Goal: Check status: Check status

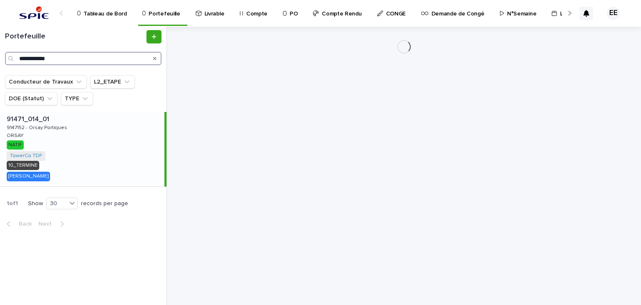
click at [93, 54] on input "**********" at bounding box center [83, 58] width 156 height 13
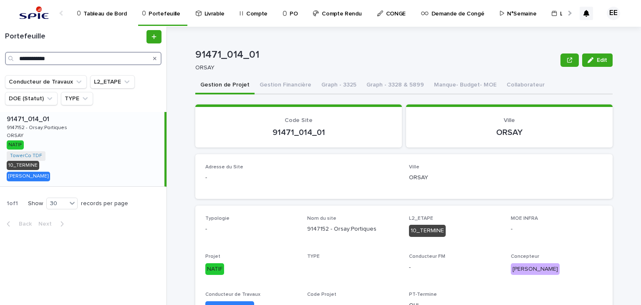
paste input "Search"
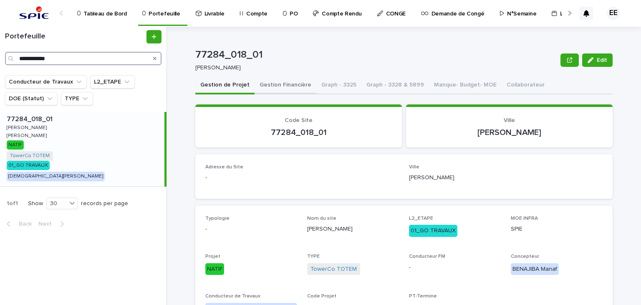
type input "**********"
click at [290, 89] on button "Gestion Financière" at bounding box center [285, 86] width 62 height 18
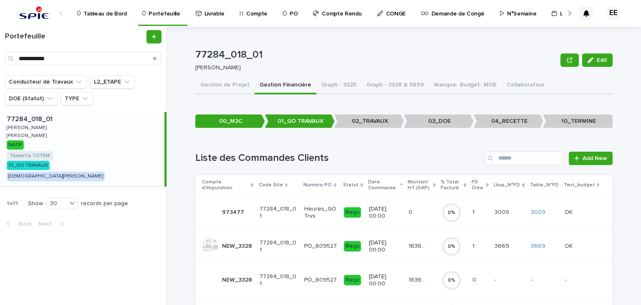
click at [230, 211] on p "973477" at bounding box center [234, 211] width 24 height 9
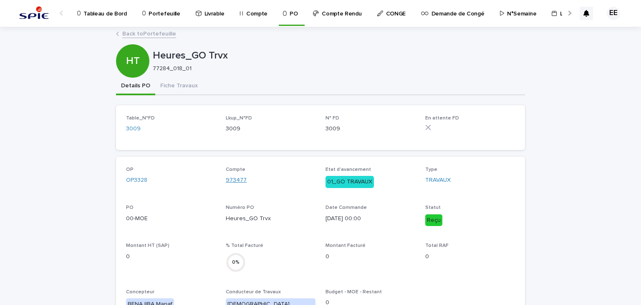
click at [234, 181] on link "973477" at bounding box center [236, 180] width 21 height 9
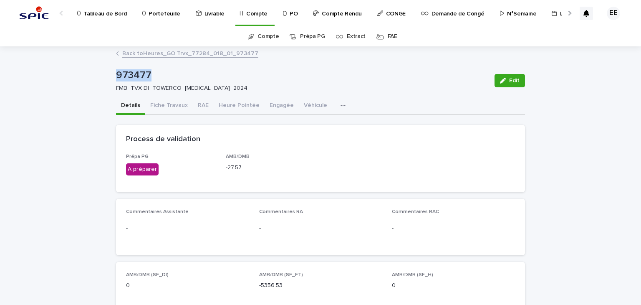
drag, startPoint x: 145, startPoint y: 74, endPoint x: 113, endPoint y: 74, distance: 32.1
click at [116, 74] on p "973477" at bounding box center [302, 75] width 372 height 12
copy p "973477"
click at [185, 56] on link "Back to Heures_GO Trvx_77284_018_01_973477" at bounding box center [190, 53] width 136 height 10
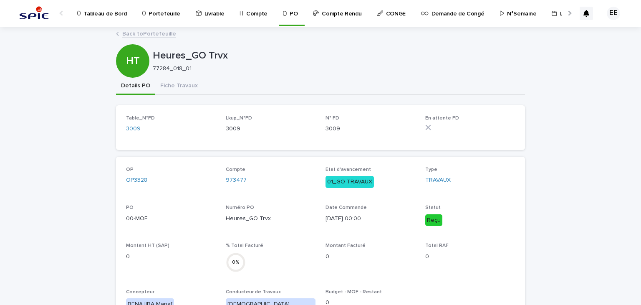
click at [152, 33] on link "Back to Portefeuille" at bounding box center [149, 33] width 54 height 10
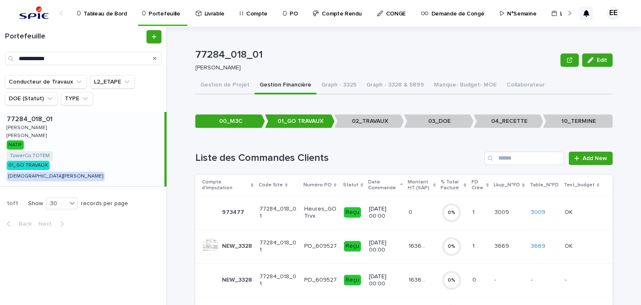
click at [408, 245] on p "16369.46" at bounding box center [418, 245] width 20 height 9
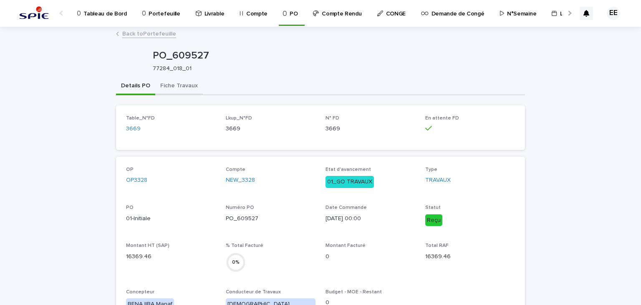
click at [179, 84] on button "Fiche Travaux" at bounding box center [179, 87] width 48 height 18
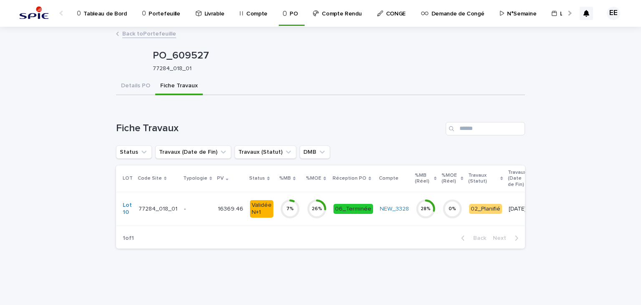
click at [220, 214] on div "16369.46 16369.46" at bounding box center [230, 209] width 25 height 14
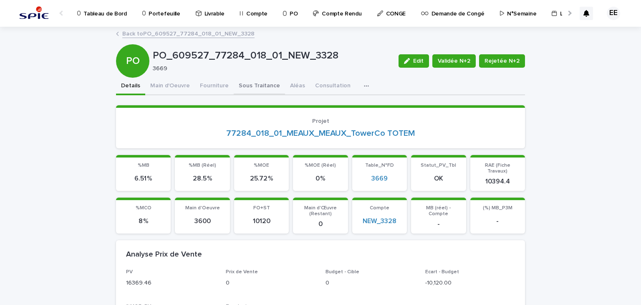
click at [254, 89] on button "Sous Traitance" at bounding box center [259, 87] width 51 height 18
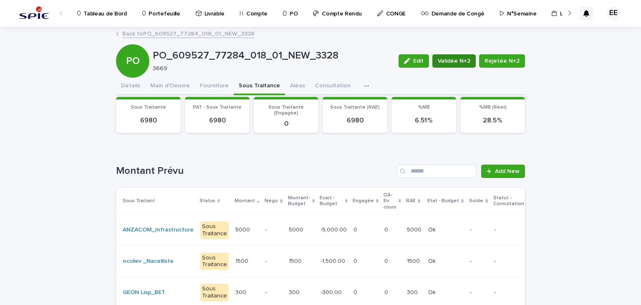
click at [449, 61] on span "Validée N+2" at bounding box center [454, 61] width 33 height 8
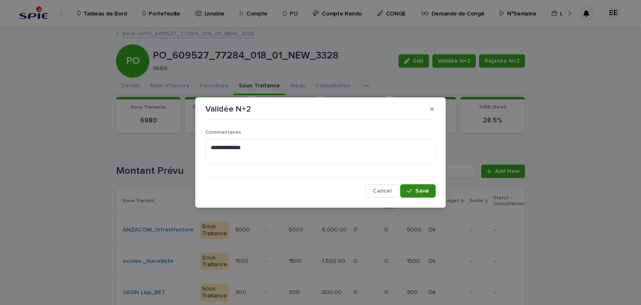
click at [421, 191] on span "Save" at bounding box center [422, 191] width 14 height 6
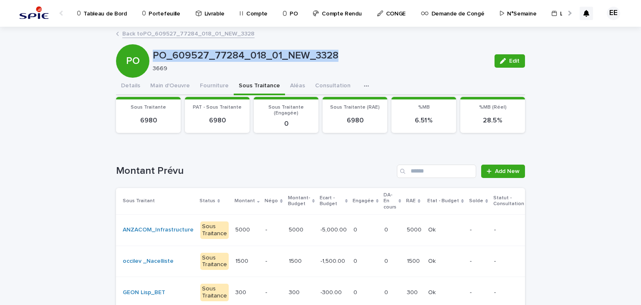
drag, startPoint x: 149, startPoint y: 54, endPoint x: 334, endPoint y: 59, distance: 184.4
click at [334, 59] on p "PO_609527_77284_018_01_NEW_3328" at bounding box center [320, 56] width 335 height 12
copy p "PO_609527_77284_018_01_NEW_3328"
